Goal: Communication & Community: Answer question/provide support

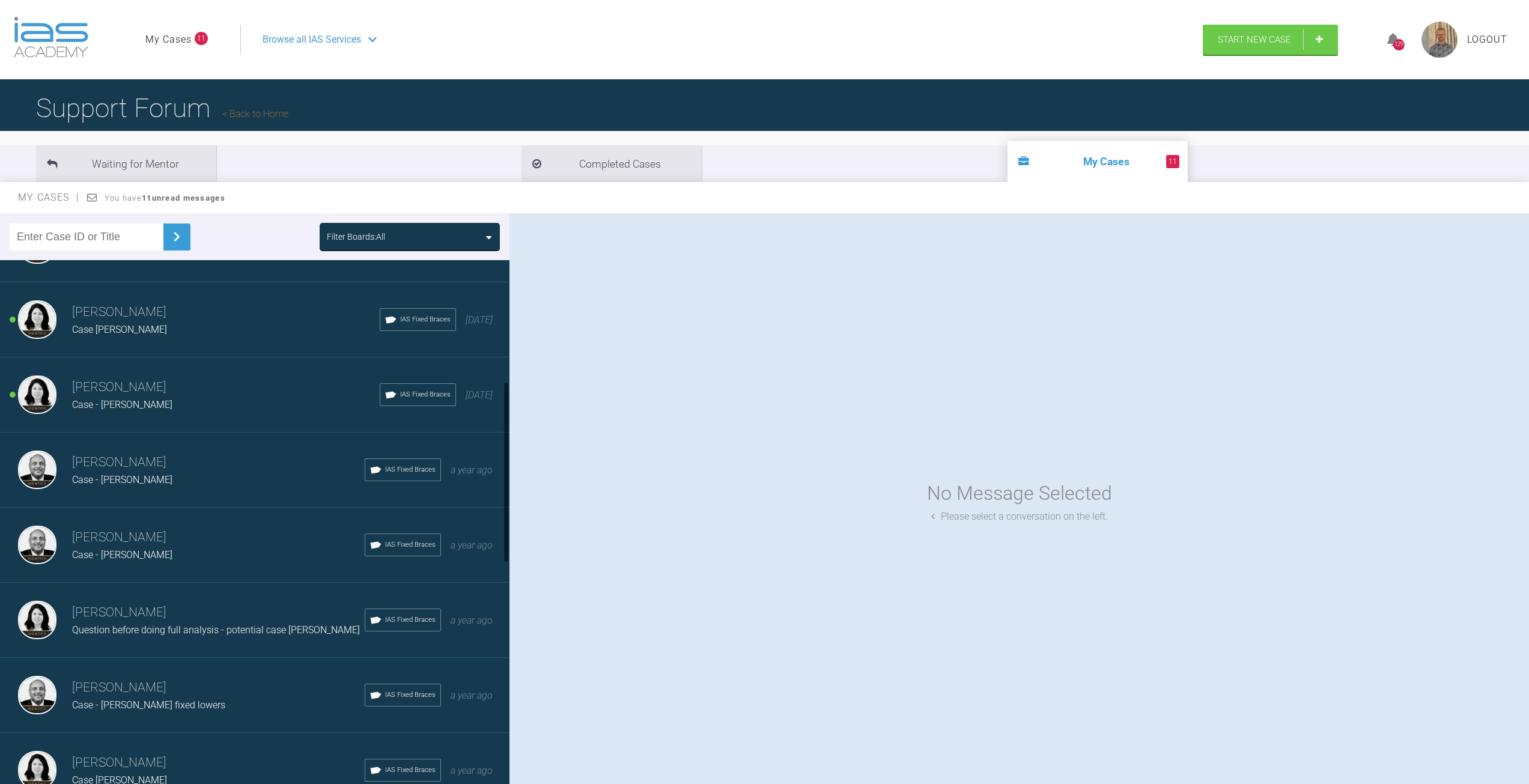
scroll to position [360, 0]
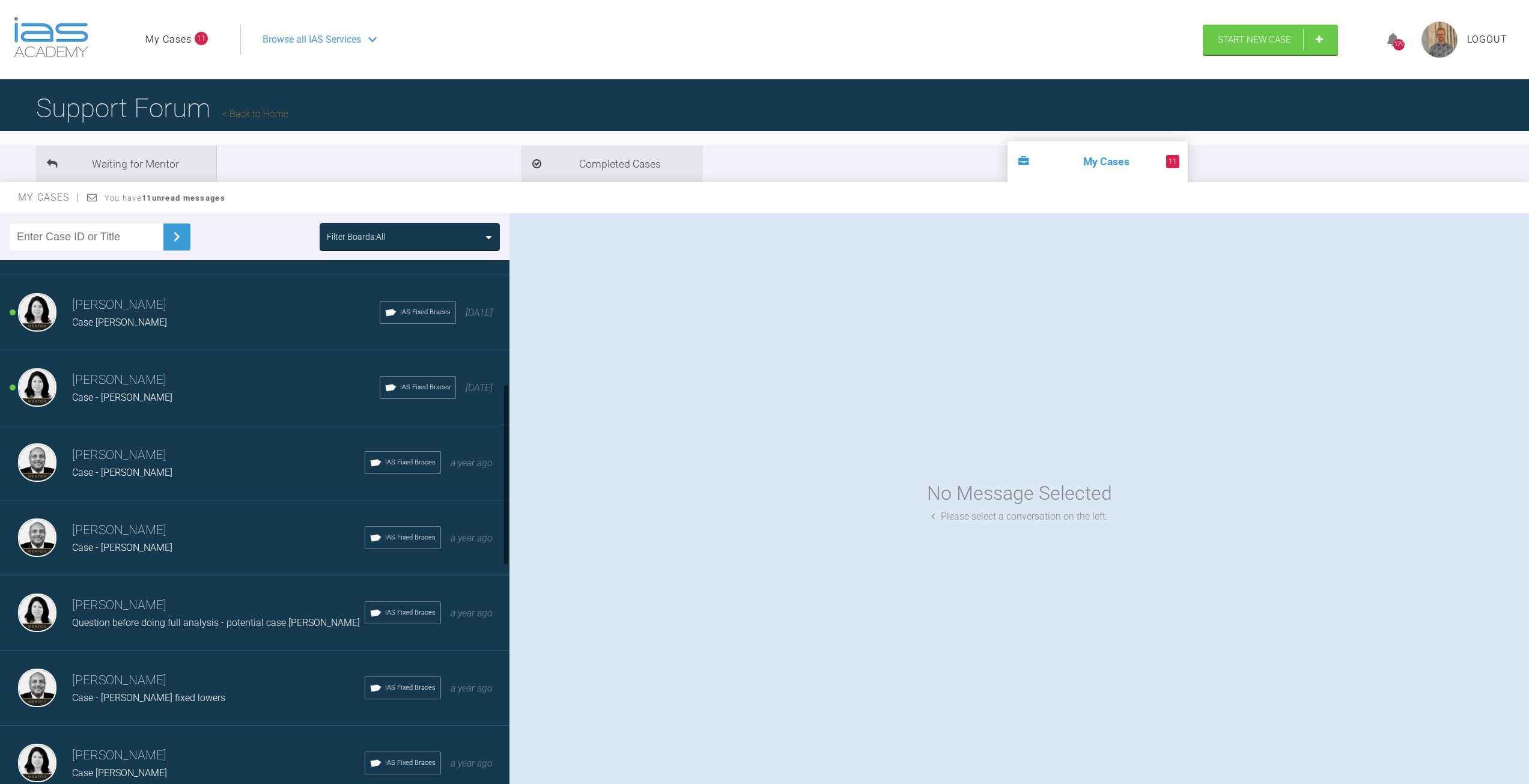
drag, startPoint x: 506, startPoint y: 325, endPoint x: 508, endPoint y: 448, distance: 123.0
click at [508, 448] on div at bounding box center [506, 474] width 4 height 181
click at [130, 695] on span "Case - [PERSON_NAME] fixed lowers" at bounding box center [149, 697] width 153 height 11
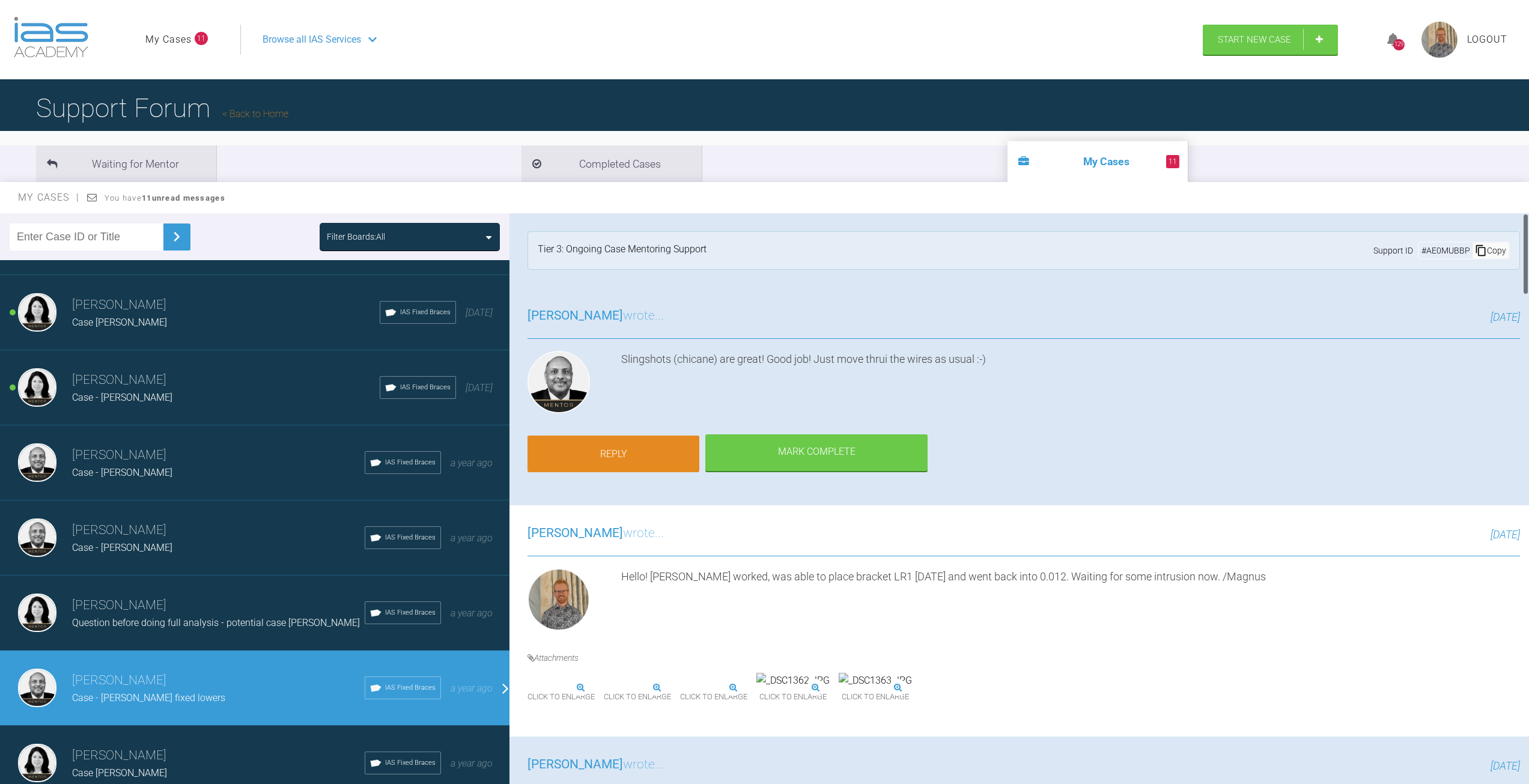
click at [609, 458] on link "Reply" at bounding box center [613, 454] width 172 height 37
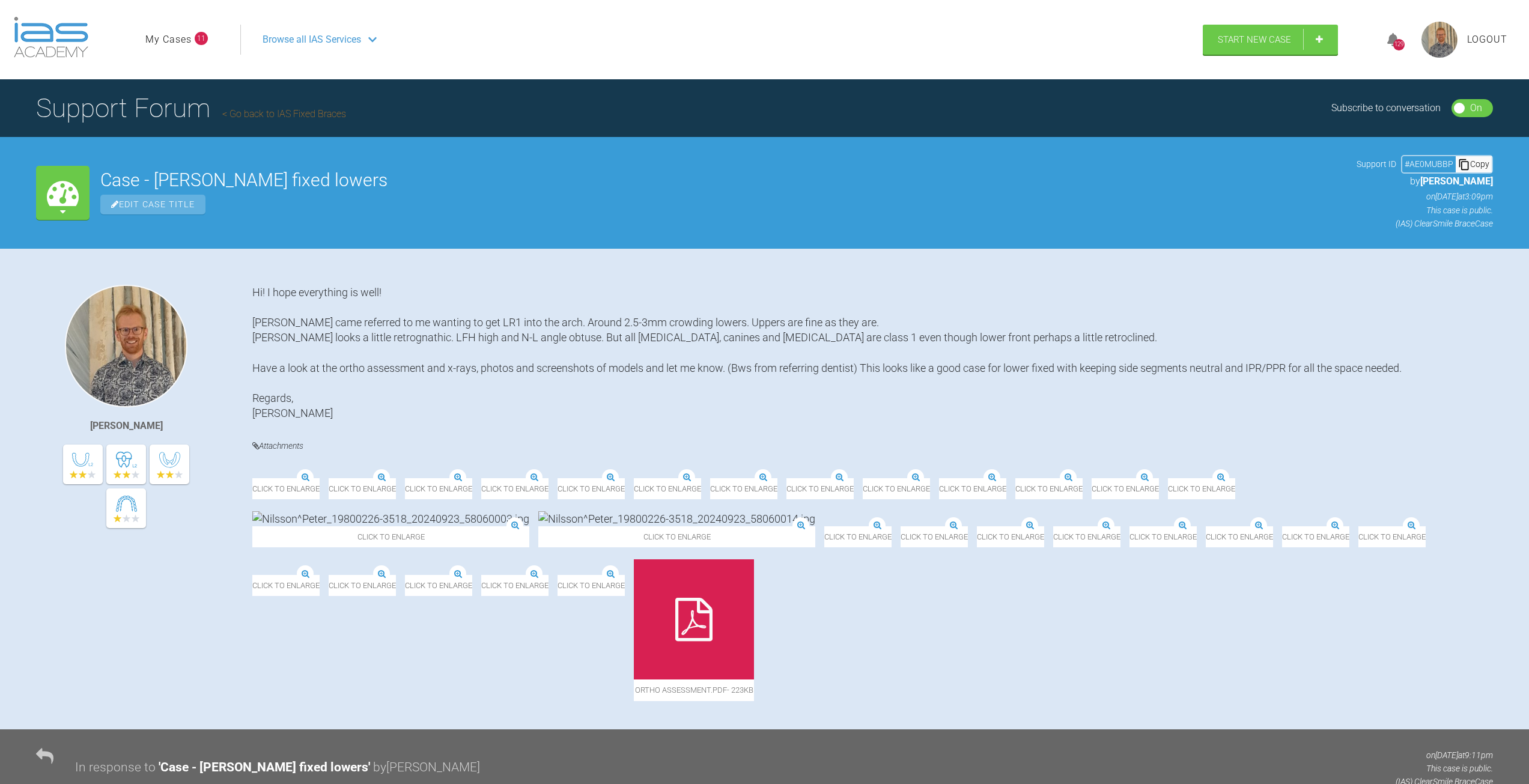
scroll to position [7218, 0]
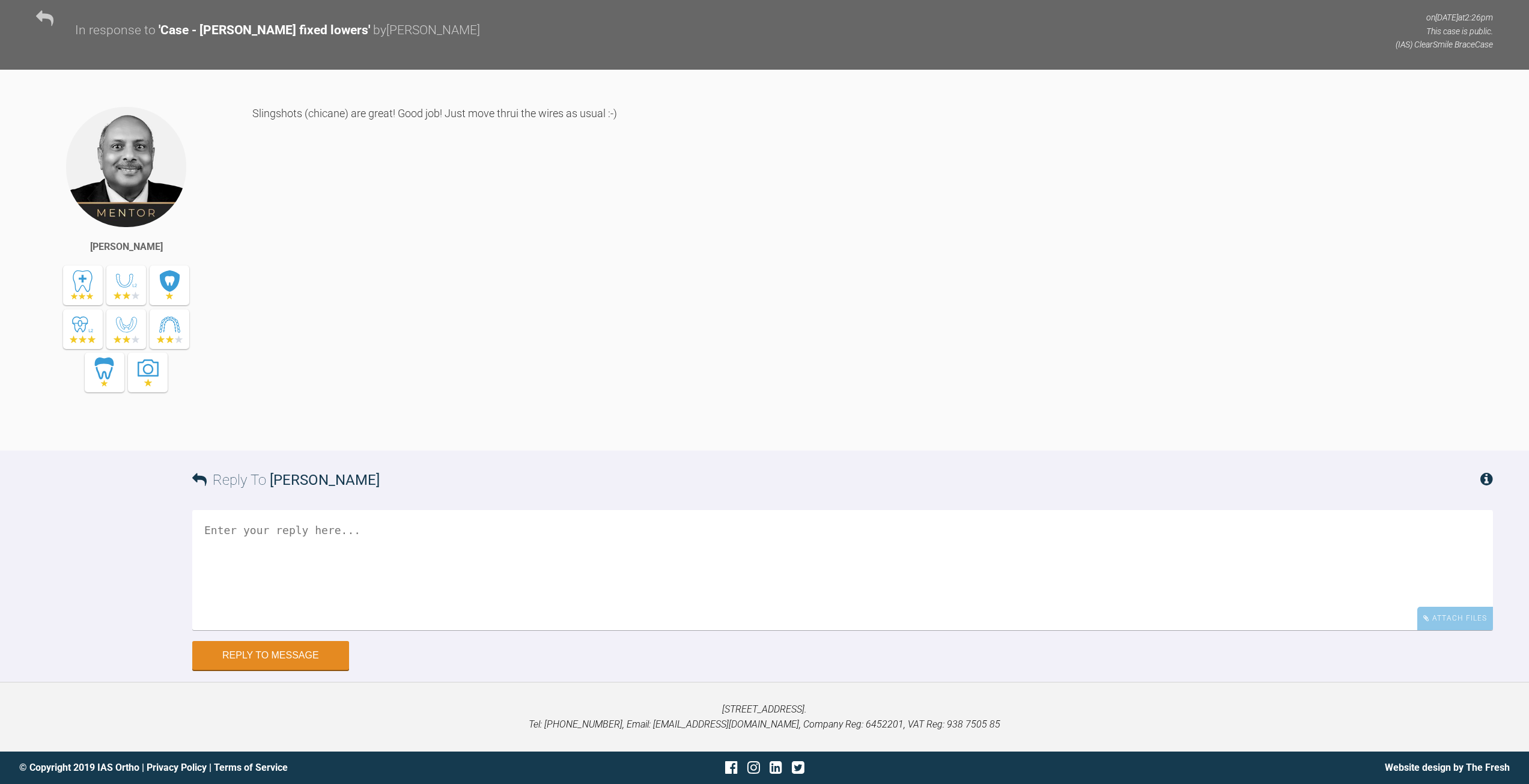
click at [378, 534] on textarea at bounding box center [842, 570] width 1301 height 120
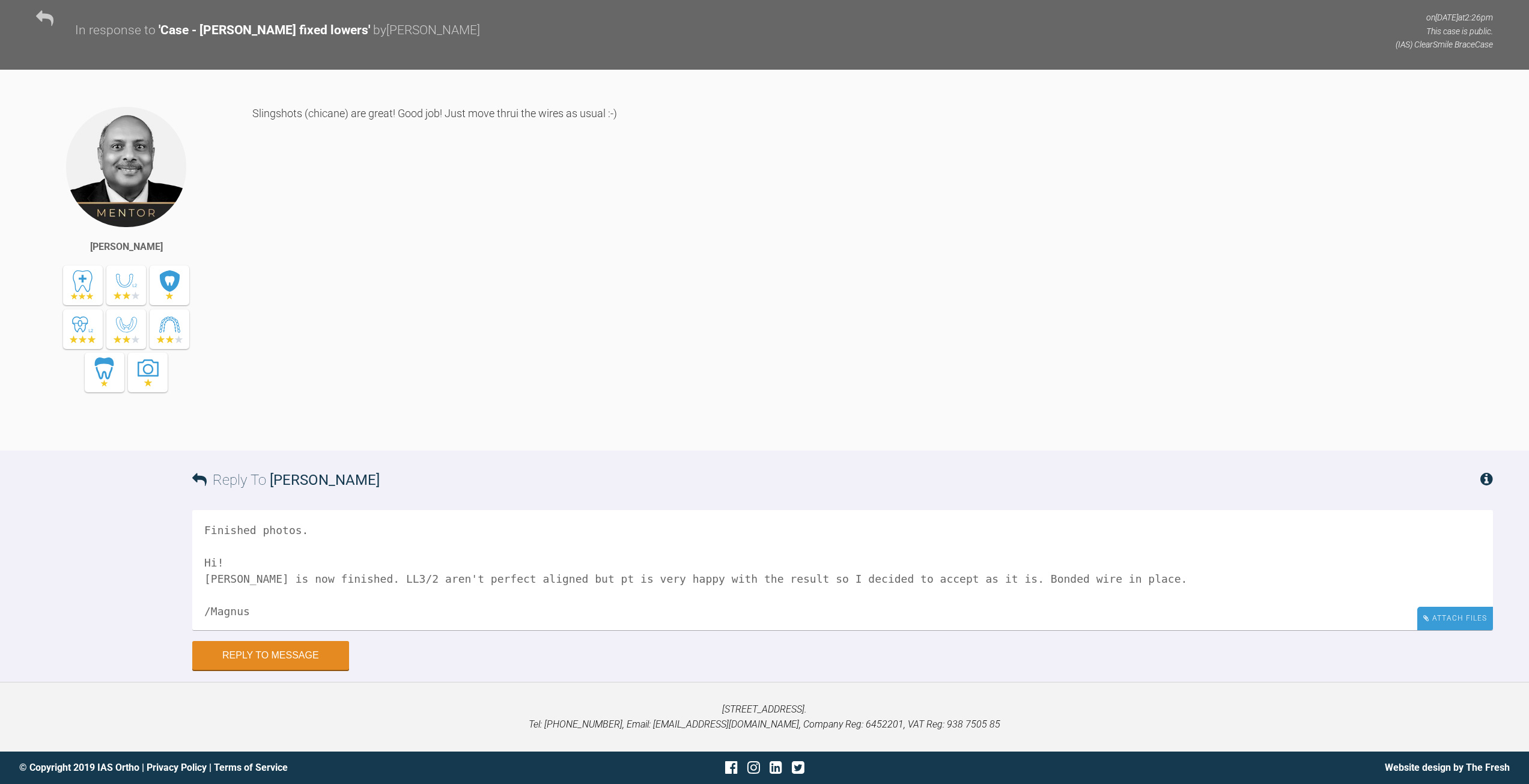
type textarea "Finished photos. Hi! [PERSON_NAME] is now finished. LL3/2 aren't perfect aligne…"
click at [1431, 621] on div "Attach Files" at bounding box center [1456, 618] width 76 height 23
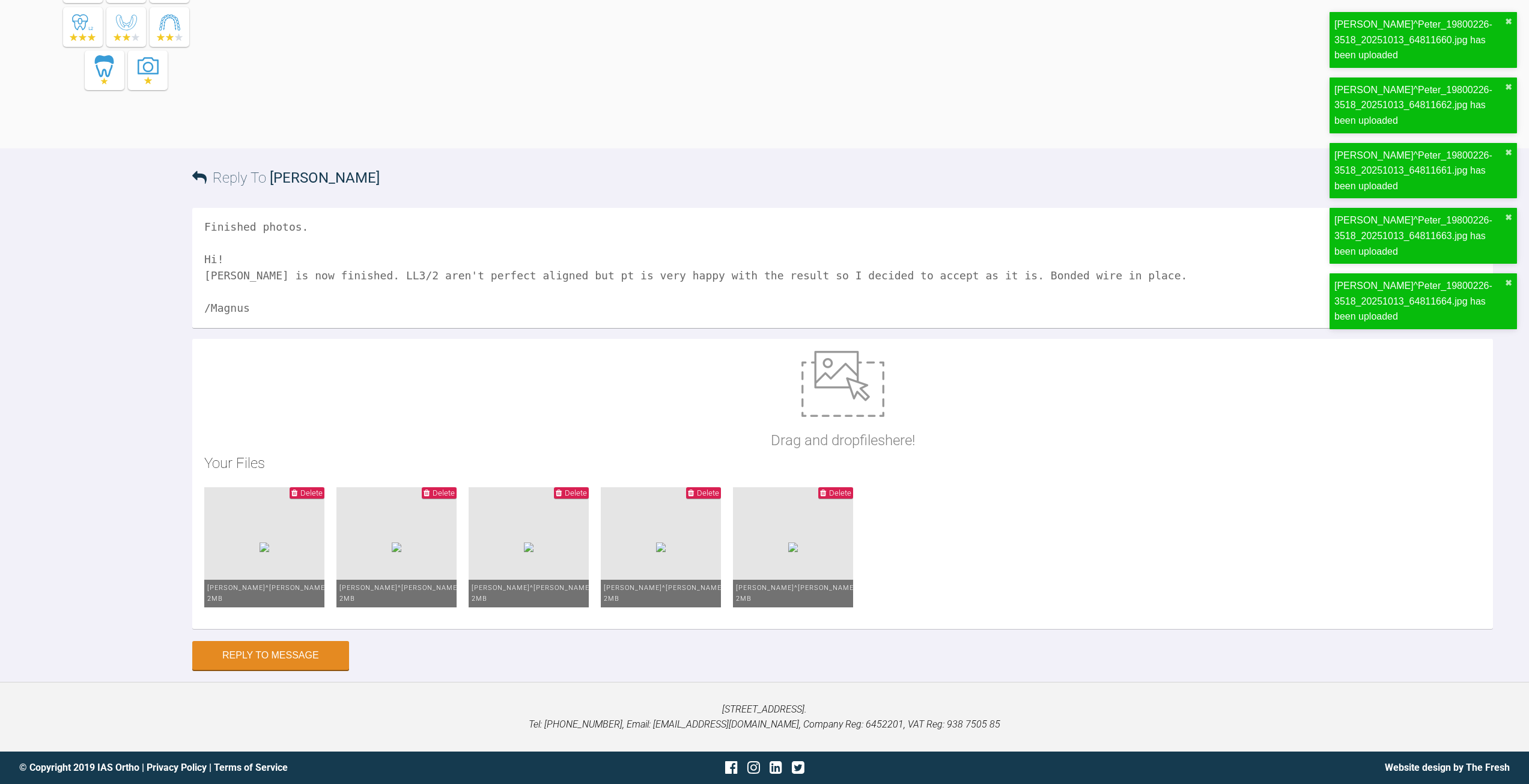
scroll to position [7518, 0]
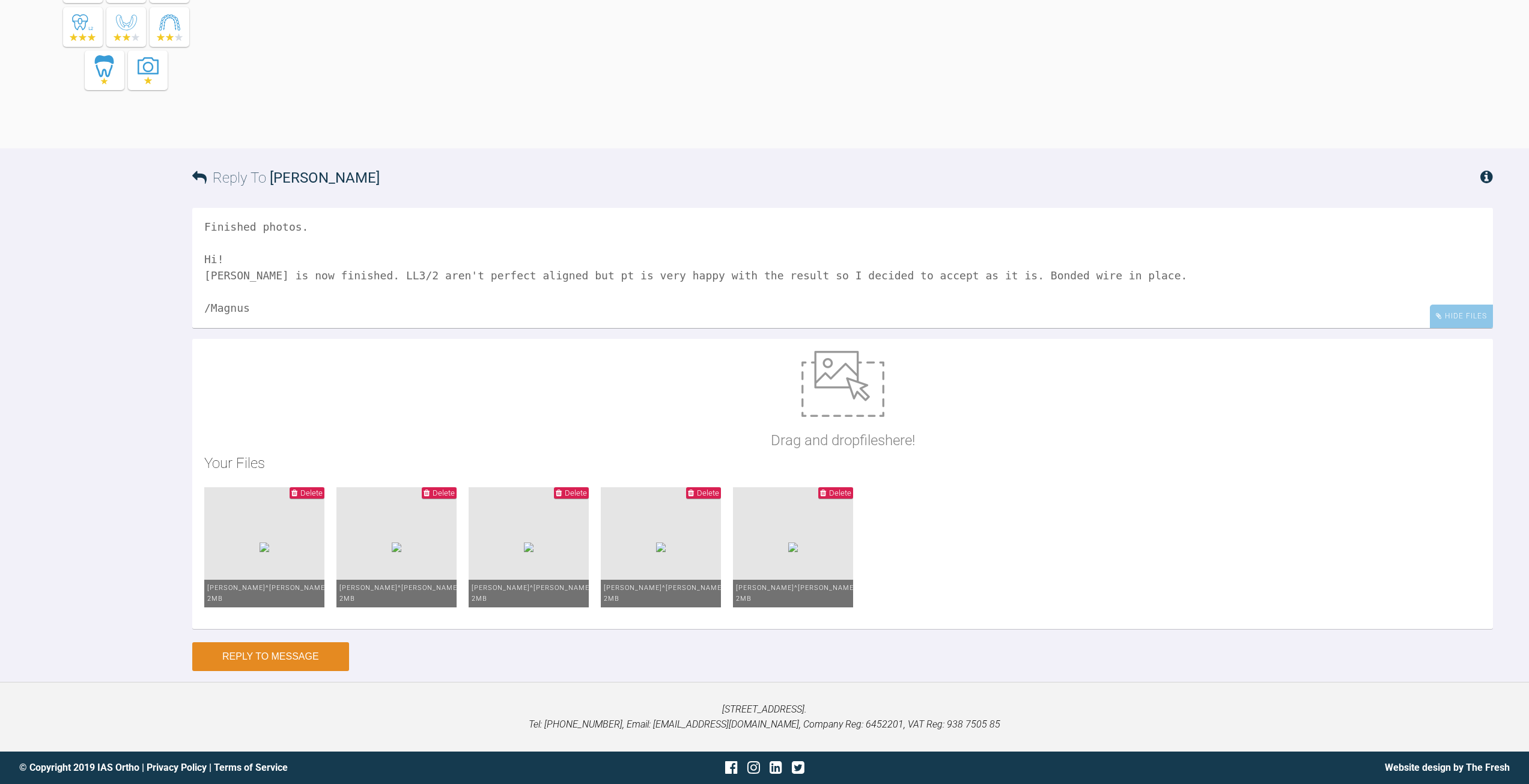
click at [270, 647] on button "Reply to Message" at bounding box center [270, 656] width 157 height 29
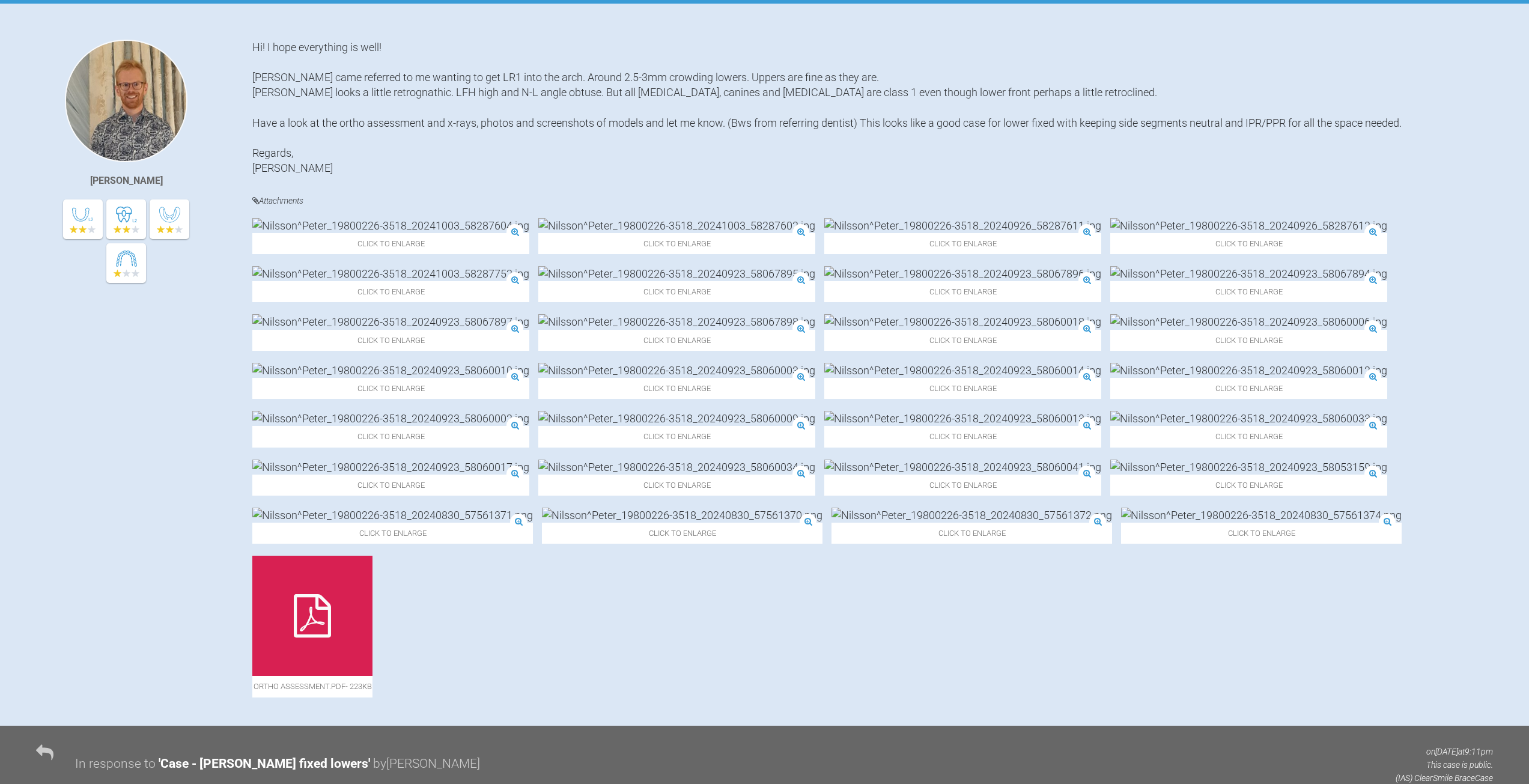
scroll to position [252, 0]
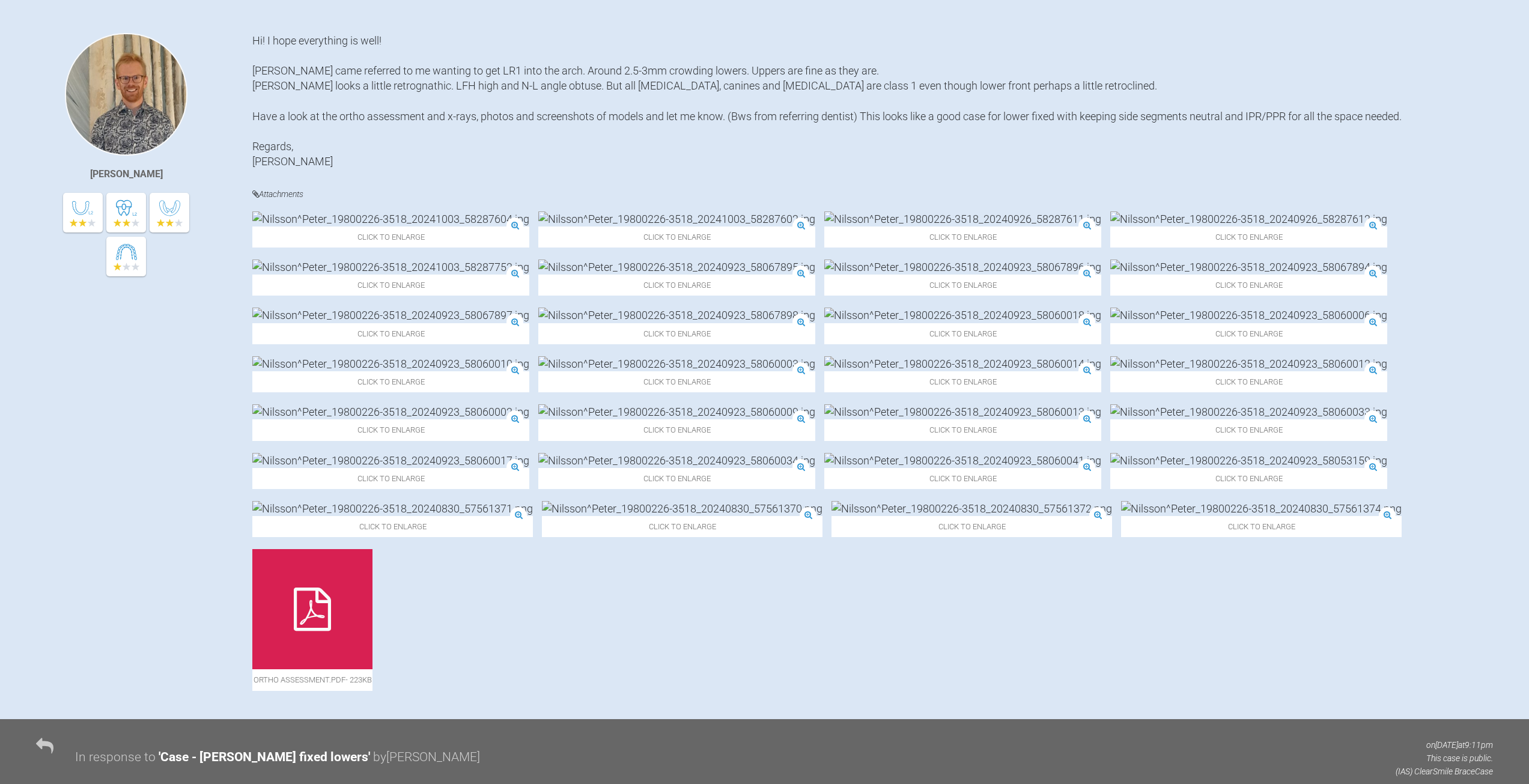
click at [319, 226] on img at bounding box center [391, 219] width 277 height 15
click at [1110, 226] on img at bounding box center [1249, 219] width 277 height 15
click at [530, 468] on img at bounding box center [391, 460] width 277 height 15
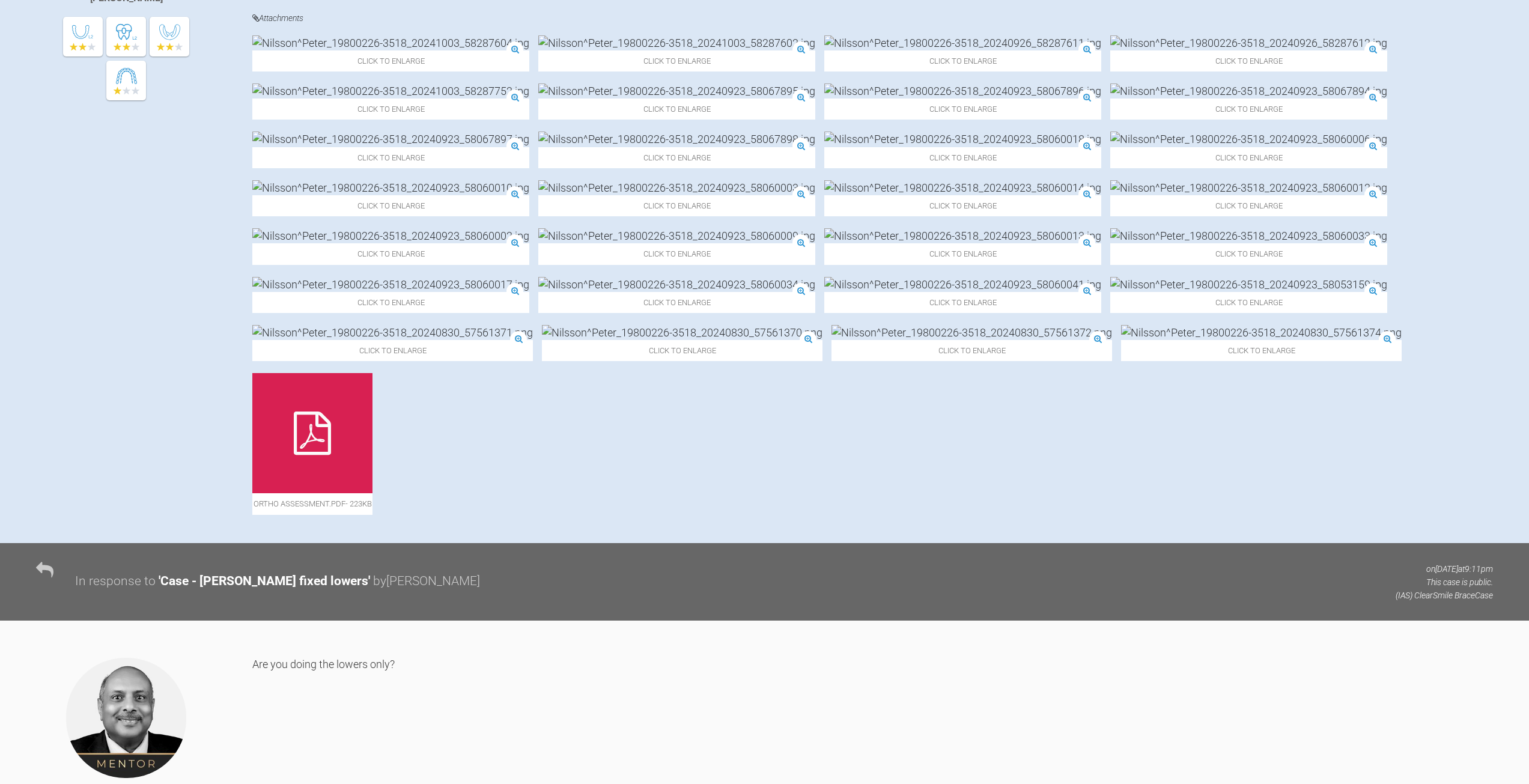
scroll to position [0, 0]
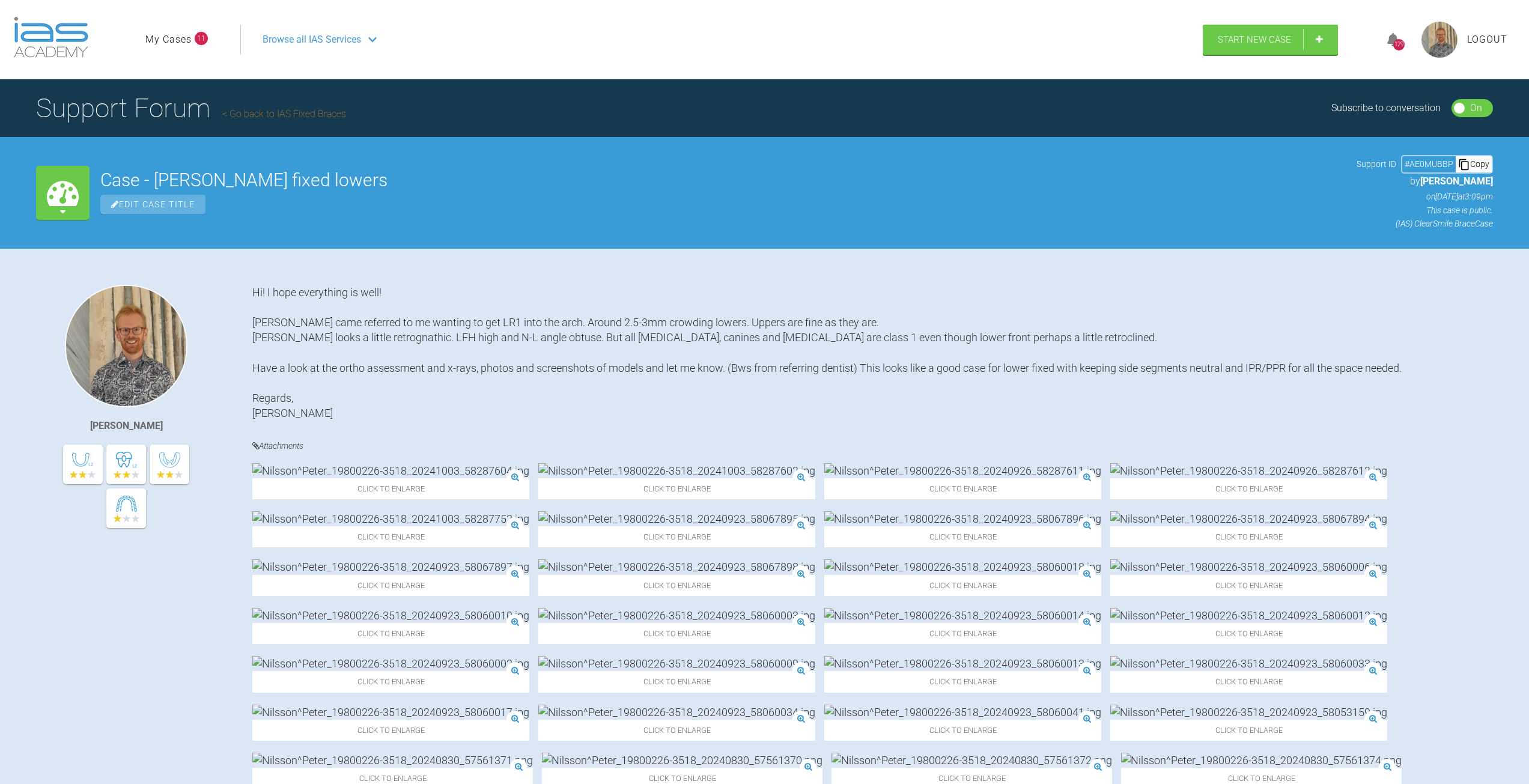
click at [169, 42] on link "My Cases" at bounding box center [168, 40] width 46 height 16
